Goal: Use online tool/utility: Utilize a website feature to perform a specific function

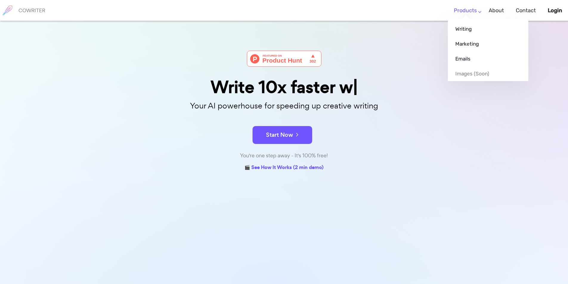
click at [477, 13] on link "Products" at bounding box center [465, 11] width 23 height 18
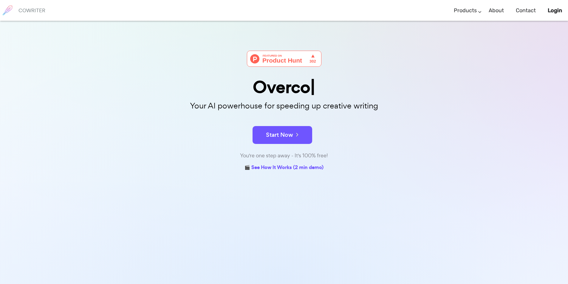
click at [413, 35] on div "Overco Your AI powerhouse for speeding up creative writing Start Now You're one…" at bounding box center [284, 97] width 298 height 152
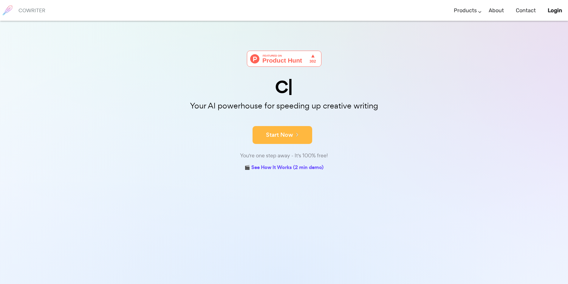
click at [297, 135] on icon at bounding box center [295, 134] width 5 height 7
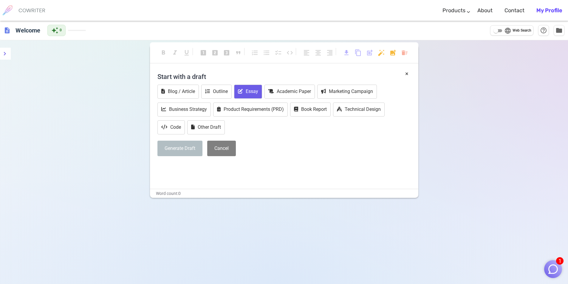
click at [249, 92] on button "Essay" at bounding box center [248, 92] width 28 height 14
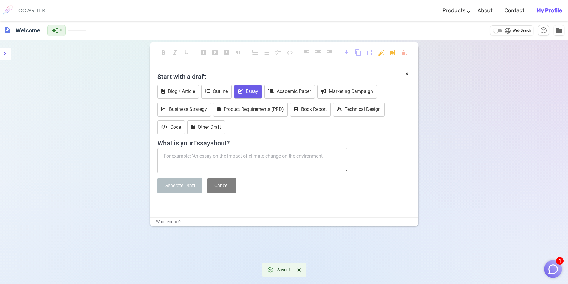
click at [203, 160] on textarea at bounding box center [252, 160] width 190 height 25
click at [553, 270] on img "button" at bounding box center [553, 269] width 11 height 11
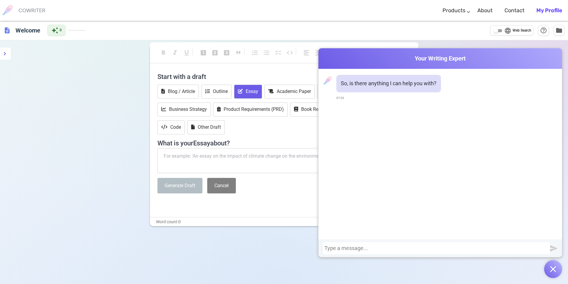
click at [357, 249] on div at bounding box center [436, 248] width 224 height 6
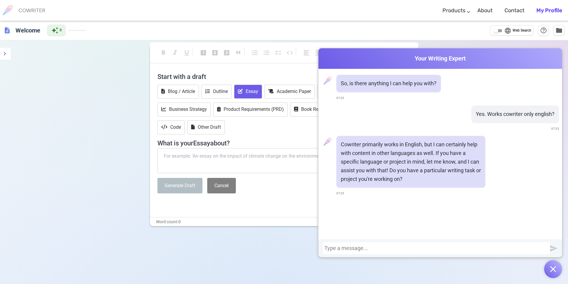
click at [367, 249] on div at bounding box center [436, 248] width 224 height 6
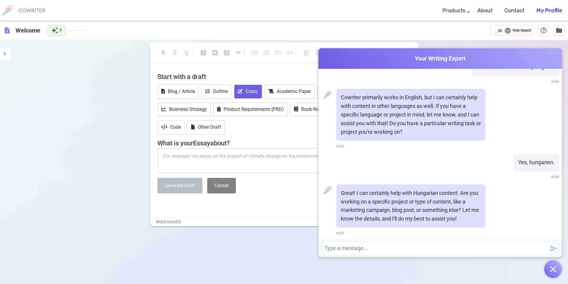
scroll to position [49, 0]
click at [353, 250] on div at bounding box center [436, 248] width 224 height 6
click at [552, 250] on img "submit" at bounding box center [553, 248] width 7 height 7
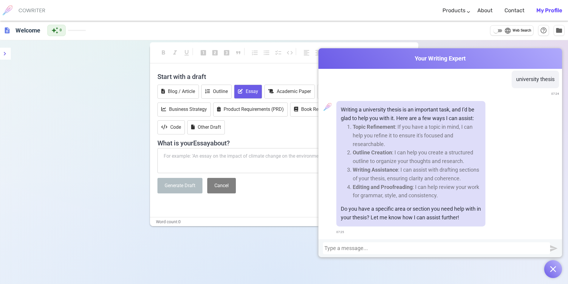
scroll to position [217, 0]
